Goal: Check status: Check status

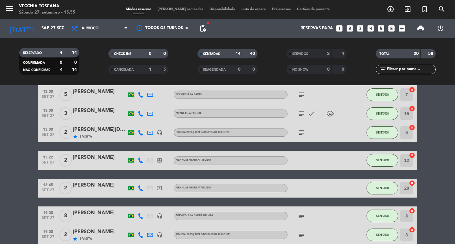
scroll to position [152, 0]
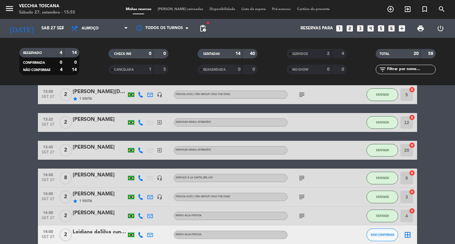
click at [302, 216] on icon "subject" at bounding box center [302, 216] width 8 height 8
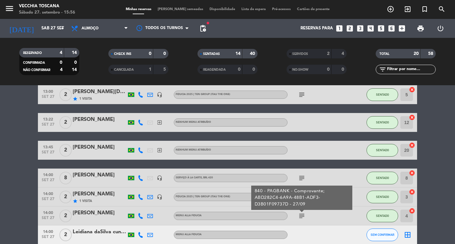
click at [431, 194] on bookings-row "12:00 [DATE] 2 Thiago Serviço à la carte subject SENTADO 2 cancel 13:00 [DATE] …" at bounding box center [227, 164] width 455 height 403
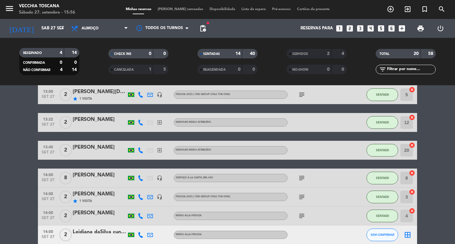
click at [437, 213] on bookings-row "12:00 [DATE] 2 Thiago Serviço à la carte subject SENTADO 2 cancel 13:00 [DATE] …" at bounding box center [227, 164] width 455 height 403
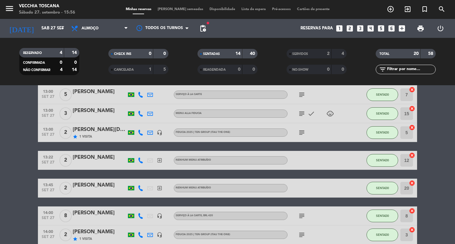
scroll to position [101, 0]
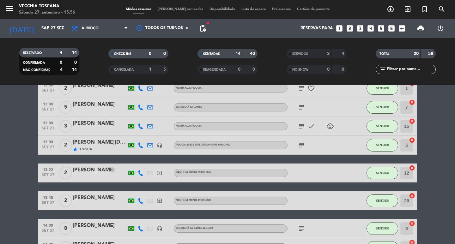
click at [302, 109] on icon "subject" at bounding box center [302, 108] width 8 height 8
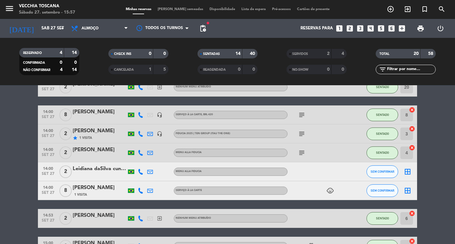
scroll to position [265, 0]
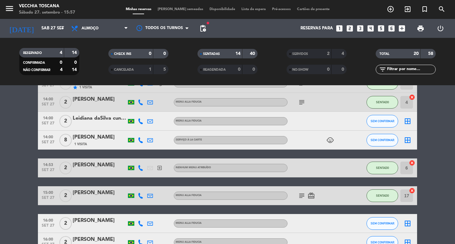
click at [301, 103] on icon "subject" at bounding box center [302, 103] width 8 height 8
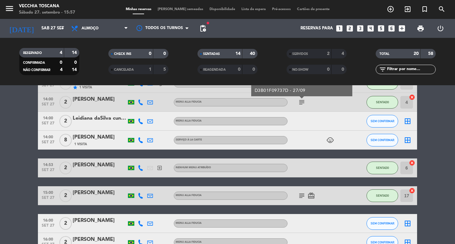
click at [433, 123] on bookings-row "12:00 [DATE] 2 Thiago Serviço à la carte subject SENTADO 2 cancel 13:00 [DATE] …" at bounding box center [227, 50] width 455 height 403
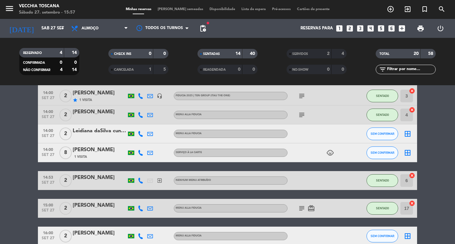
scroll to position [240, 0]
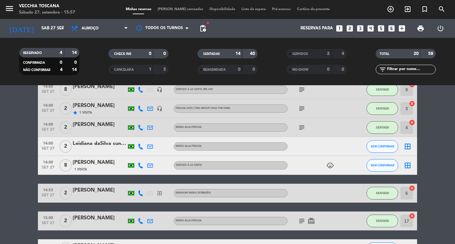
click at [305, 126] on icon "subject" at bounding box center [302, 128] width 8 height 8
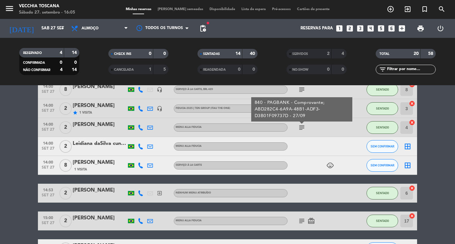
click at [301, 92] on icon "subject" at bounding box center [302, 90] width 8 height 8
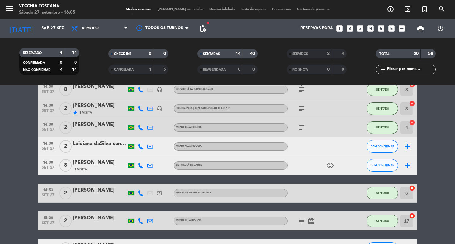
click at [301, 92] on icon "subject" at bounding box center [302, 90] width 8 height 8
click at [301, 89] on icon "subject" at bounding box center [302, 90] width 8 height 8
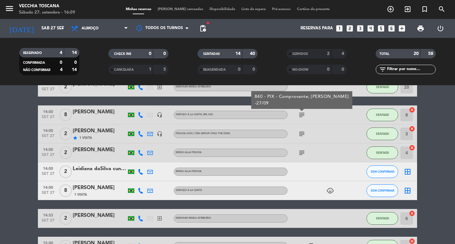
scroll to position [228, 0]
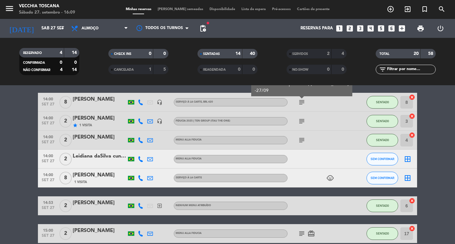
click at [173, 7] on div "Minhas reservas Mesas semeadas Disponibilidade Lista de espera Pré-acessos Cart…" at bounding box center [228, 10] width 210 height 6
click at [181, 9] on span "[PERSON_NAME] semeadas" at bounding box center [181, 9] width 52 height 3
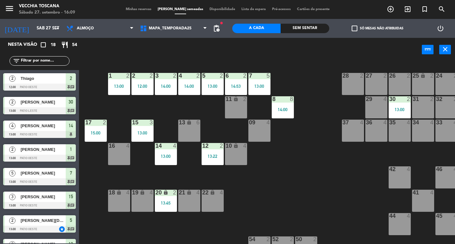
click at [143, 10] on span "Minhas reservas" at bounding box center [139, 9] width 32 height 3
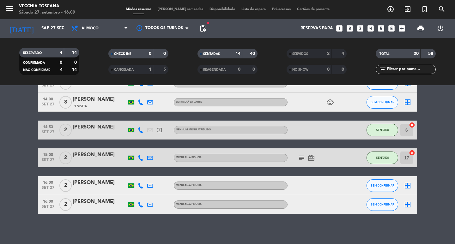
scroll to position [305, 0]
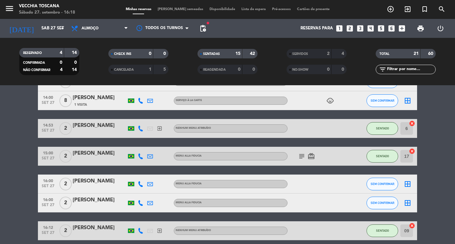
click at [425, 125] on bookings-row "12:00 [DATE] 2 Thiago Serviço à la carte subject SENTADO 2 cancel 13:00 [DATE] …" at bounding box center [227, 24] width 455 height 431
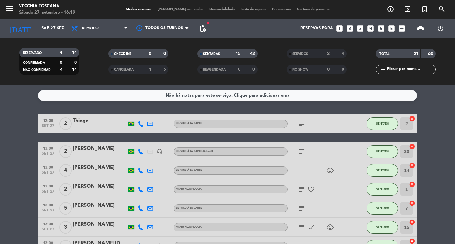
scroll to position [13, 0]
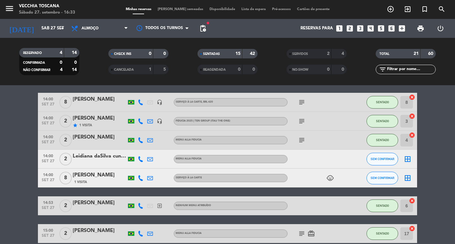
scroll to position [291, 0]
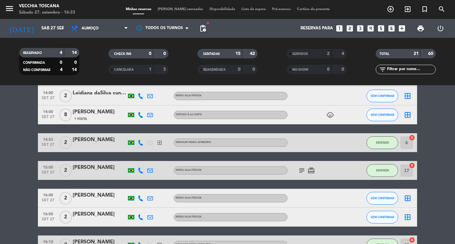
click at [301, 168] on icon "subject" at bounding box center [302, 171] width 8 height 8
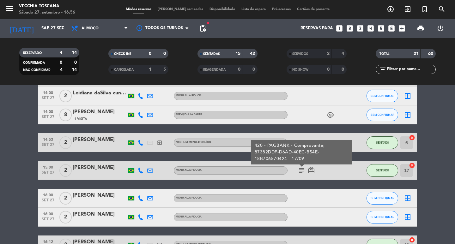
click at [314, 206] on div at bounding box center [316, 198] width 57 height 19
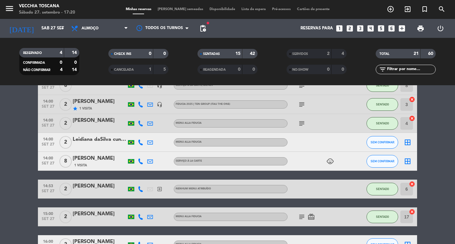
scroll to position [232, 0]
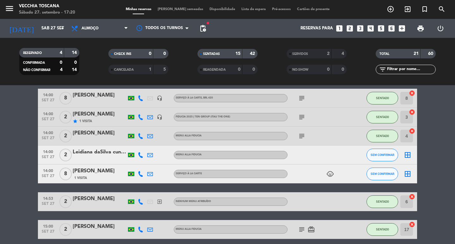
click at [302, 136] on icon "subject" at bounding box center [302, 136] width 8 height 8
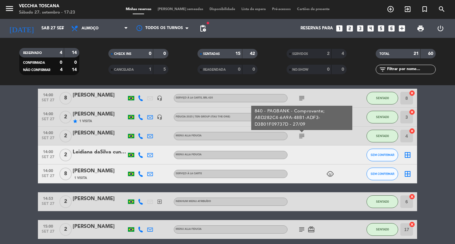
click at [428, 104] on bookings-row "12:00 [DATE] 2 Thiago Serviço à la carte subject SENTADO 2 cancel 13:00 [DATE] …" at bounding box center [227, 98] width 455 height 431
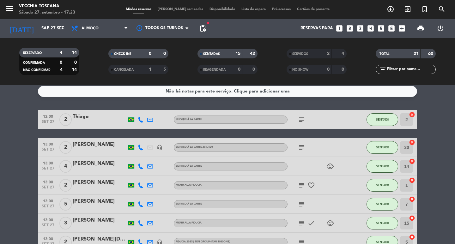
scroll to position [0, 0]
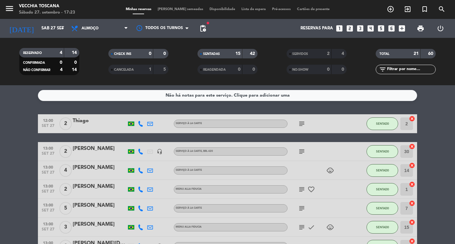
click at [301, 154] on icon "subject" at bounding box center [302, 152] width 8 height 8
click at [344, 198] on div "subject favorite_border" at bounding box center [316, 189] width 57 height 19
click at [302, 124] on icon "subject" at bounding box center [302, 124] width 8 height 8
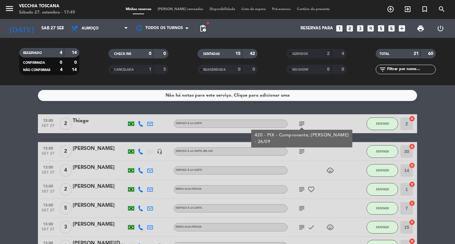
click at [314, 161] on div "subject" at bounding box center [316, 151] width 57 height 19
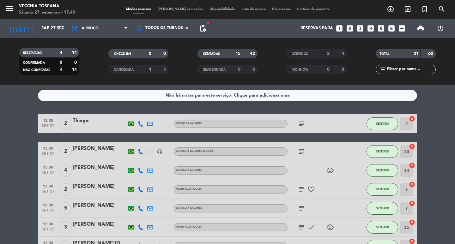
click at [62, 30] on icon "arrow_drop_down" at bounding box center [63, 29] width 8 height 8
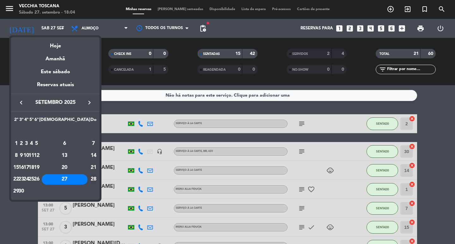
click at [90, 179] on div "28" at bounding box center [93, 179] width 6 height 11
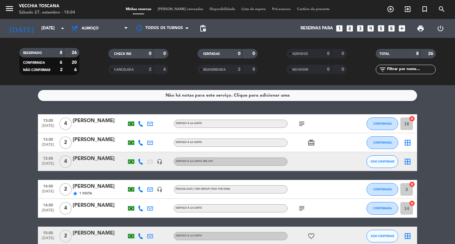
click at [428, 229] on bookings-row "13:00 [DATE] 4 [PERSON_NAME] à la carte subject CONFIRMADA 16 cancel 13:00 [DAT…" at bounding box center [227, 198] width 455 height 169
click at [301, 122] on icon "subject" at bounding box center [302, 124] width 8 height 8
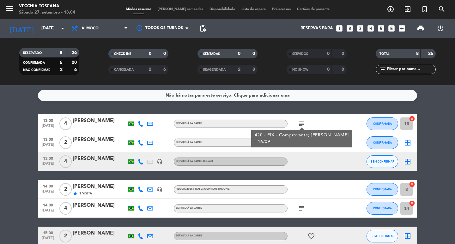
click at [435, 167] on bookings-row "13:00 [DATE] 4 [PERSON_NAME] à la carte subject 420 - PIX - Comprovante; [PERSO…" at bounding box center [227, 198] width 455 height 169
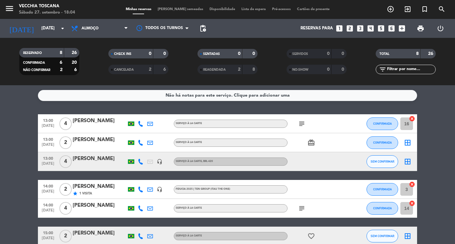
click at [303, 207] on icon "subject" at bounding box center [302, 209] width 8 height 8
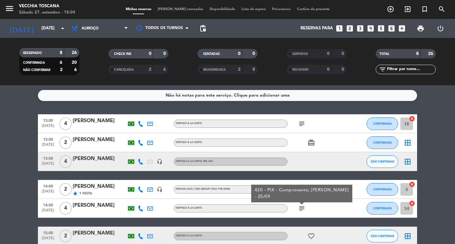
click at [420, 208] on bookings-row "13:00 [DATE] 4 [PERSON_NAME] à la carte subject CONFIRMADA 16 cancel 13:00 [DAT…" at bounding box center [227, 198] width 455 height 169
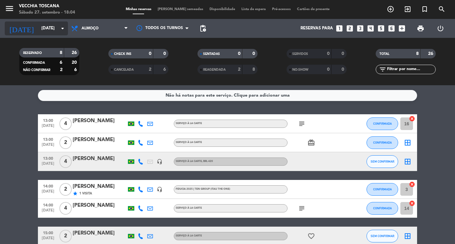
click at [62, 29] on icon "arrow_drop_down" at bounding box center [63, 29] width 8 height 8
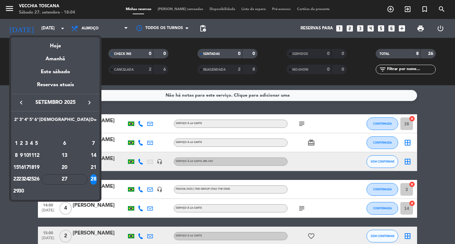
click at [18, 193] on div "29" at bounding box center [16, 191] width 5 height 11
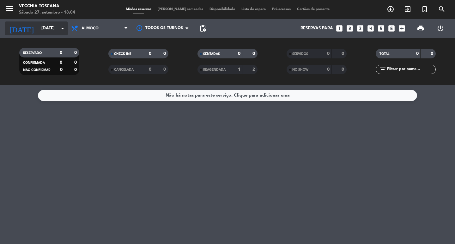
click at [66, 31] on icon "arrow_drop_down" at bounding box center [63, 29] width 8 height 8
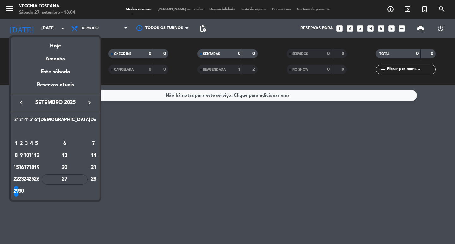
click at [24, 191] on div "30" at bounding box center [21, 191] width 5 height 11
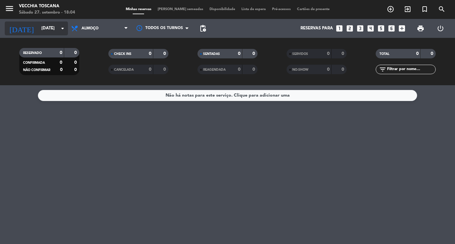
click at [59, 28] on icon "arrow_drop_down" at bounding box center [63, 29] width 8 height 8
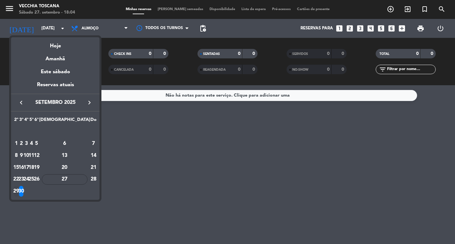
click at [19, 192] on div "29" at bounding box center [16, 191] width 5 height 11
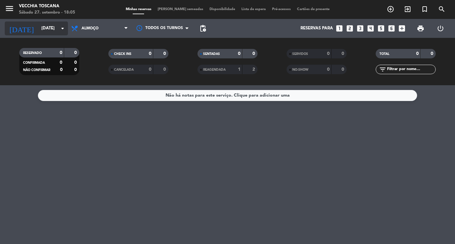
click at [64, 27] on icon "arrow_drop_down" at bounding box center [63, 29] width 8 height 8
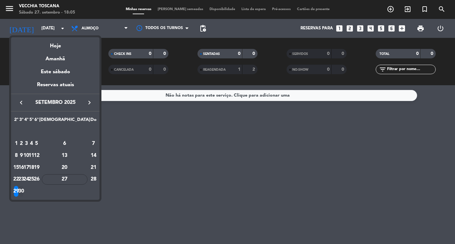
click at [24, 190] on div "30" at bounding box center [21, 191] width 5 height 11
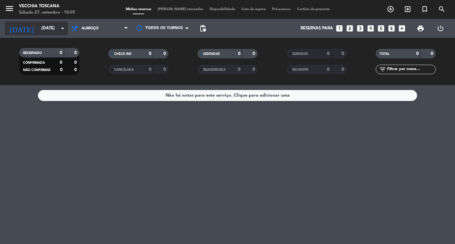
click at [63, 28] on icon "arrow_drop_down" at bounding box center [63, 29] width 8 height 8
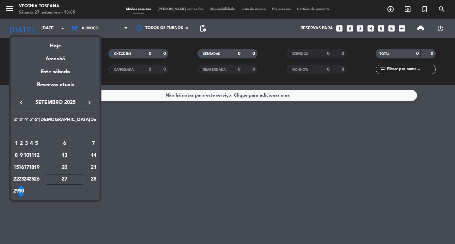
click at [18, 190] on div "29" at bounding box center [16, 191] width 5 height 11
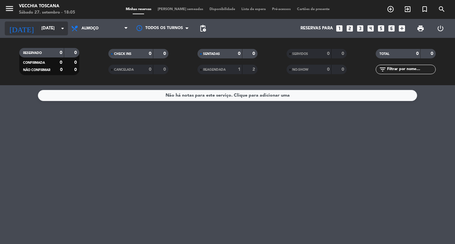
click at [63, 28] on icon "arrow_drop_down" at bounding box center [63, 29] width 8 height 8
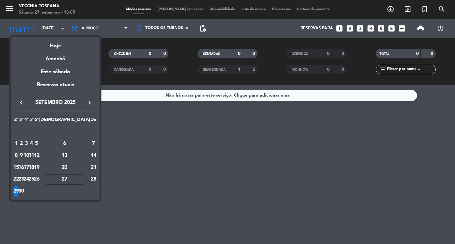
click at [90, 179] on div "28" at bounding box center [93, 179] width 6 height 11
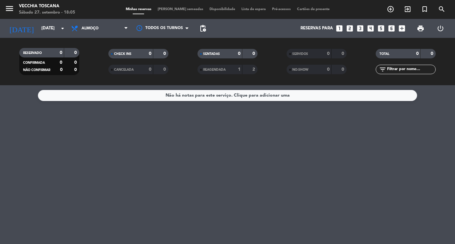
type input "[DATE]"
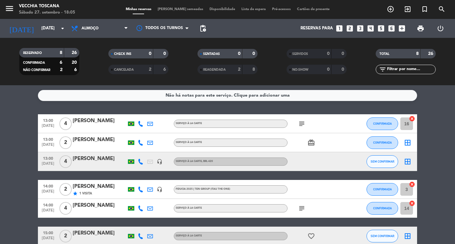
click at [441, 228] on bookings-row "13:00 [DATE] 4 [PERSON_NAME] à la carte subject CONFIRMADA 16 cancel 13:00 [DAT…" at bounding box center [227, 198] width 455 height 169
click at [438, 232] on bookings-row "13:00 [DATE] 4 [PERSON_NAME] à la carte subject CONFIRMADA 16 cancel 13:00 [DAT…" at bounding box center [227, 198] width 455 height 169
click at [445, 231] on bookings-row "13:00 [DATE] 4 [PERSON_NAME] à la carte subject CONFIRMADA 16 cancel 13:00 [DAT…" at bounding box center [227, 198] width 455 height 169
click at [433, 138] on bookings-row "13:00 [DATE] 4 [PERSON_NAME] à la carte subject CONFIRMADA 16 cancel 13:00 [DAT…" at bounding box center [227, 198] width 455 height 169
click at [422, 135] on bookings-row "13:00 [DATE] 4 [PERSON_NAME] à la carte subject CONFIRMADA 16 cancel 13:00 [DAT…" at bounding box center [227, 198] width 455 height 169
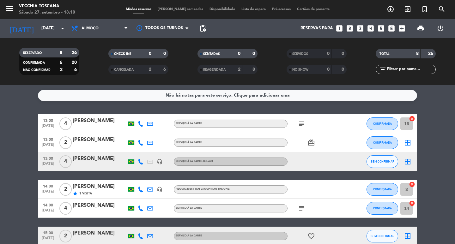
click at [440, 133] on bookings-row "13:00 [DATE] 4 [PERSON_NAME] à la carte subject CONFIRMADA 16 cancel 13:00 [DAT…" at bounding box center [227, 198] width 455 height 169
drag, startPoint x: 440, startPoint y: 133, endPoint x: 418, endPoint y: 170, distance: 42.2
click at [438, 137] on bookings-row "13:00 [DATE] 4 [PERSON_NAME] à la carte subject CONFIRMADA 16 cancel 13:00 [DAT…" at bounding box center [227, 198] width 455 height 169
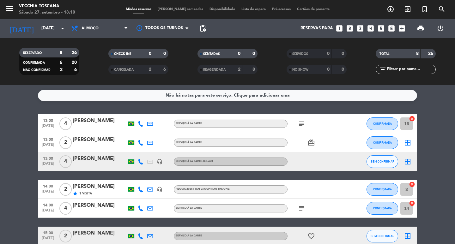
click at [191, 8] on span "[PERSON_NAME] semeadas" at bounding box center [181, 9] width 52 height 3
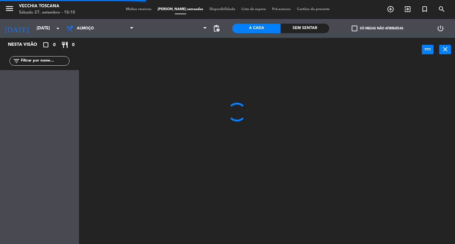
click at [142, 10] on span "Minhas reservas" at bounding box center [139, 9] width 32 height 3
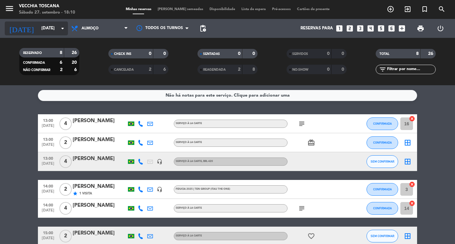
click at [65, 27] on icon "arrow_drop_down" at bounding box center [63, 29] width 8 height 8
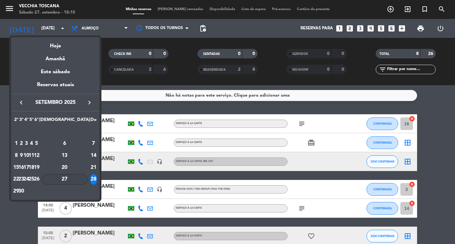
click at [77, 178] on div "27" at bounding box center [65, 179] width 46 height 11
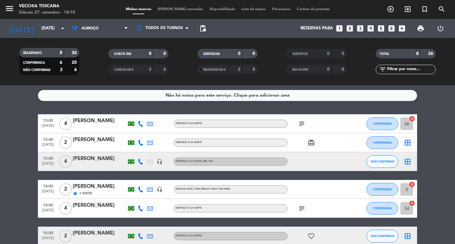
type input "Sáb 27 set"
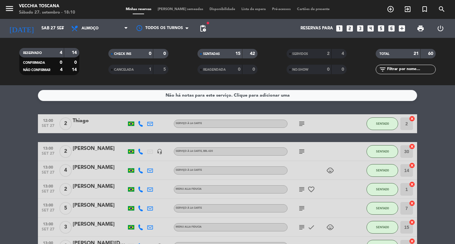
click at [298, 153] on icon "subject" at bounding box center [302, 152] width 8 height 8
click at [299, 174] on div "child_care" at bounding box center [316, 170] width 57 height 19
click at [301, 124] on icon "subject" at bounding box center [302, 124] width 8 height 8
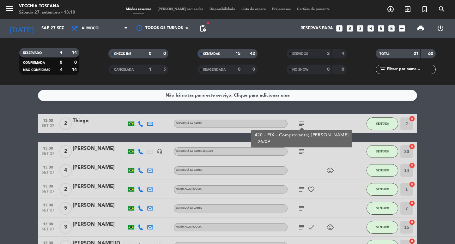
click at [288, 160] on div "subject" at bounding box center [316, 151] width 57 height 19
